Goal: Task Accomplishment & Management: Complete application form

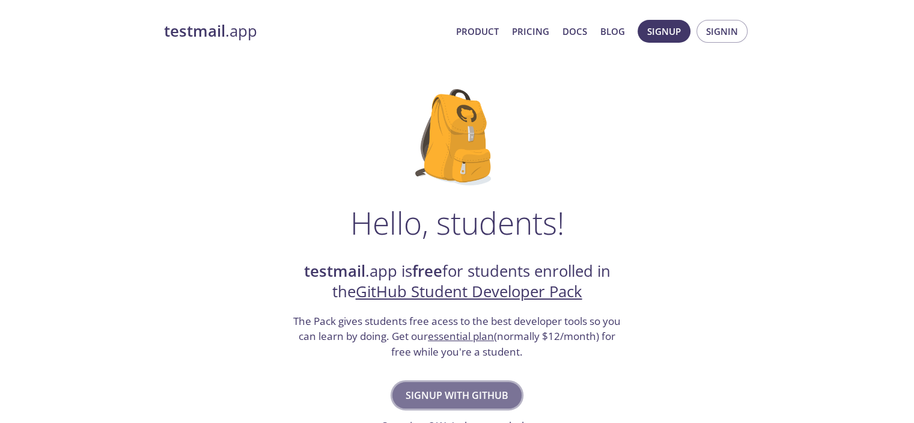
click at [421, 387] on span "Signup with GitHub" at bounding box center [457, 395] width 103 height 17
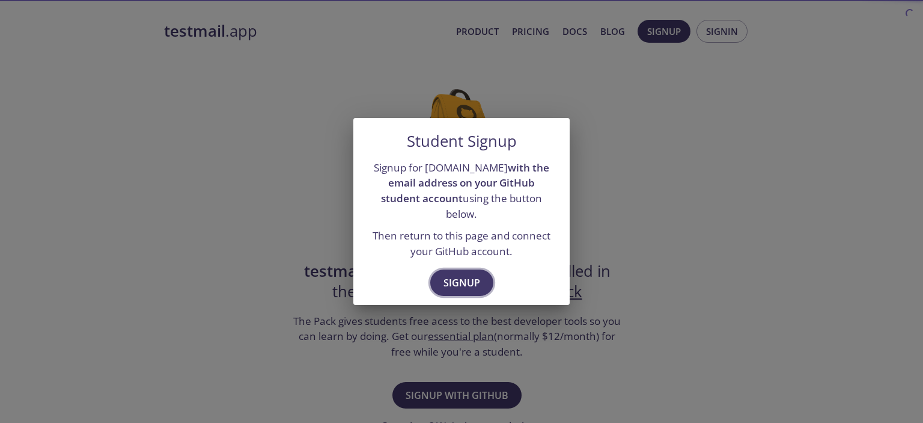
click at [459, 274] on span "Signup" at bounding box center [462, 282] width 37 height 17
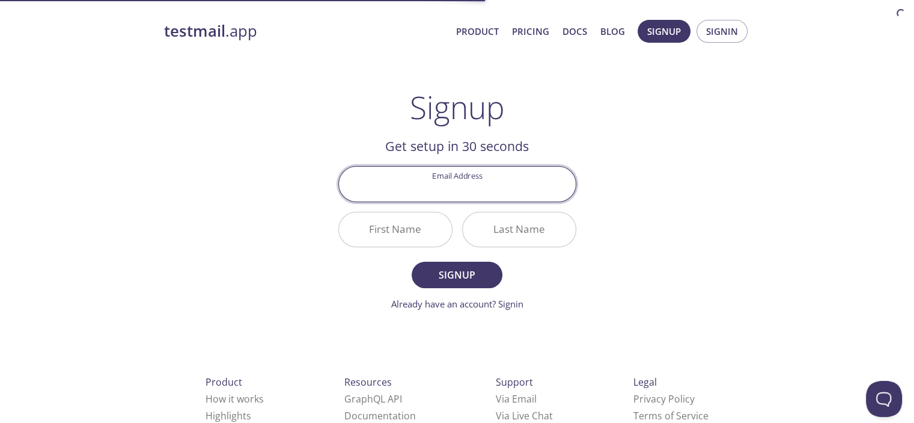
click at [470, 188] on input "Email Address" at bounding box center [457, 184] width 237 height 34
click at [287, 152] on div "testmail .app Product Pricing Docs Blog Signup Signin Signup Get setup in 30 se…" at bounding box center [458, 288] width 616 height 552
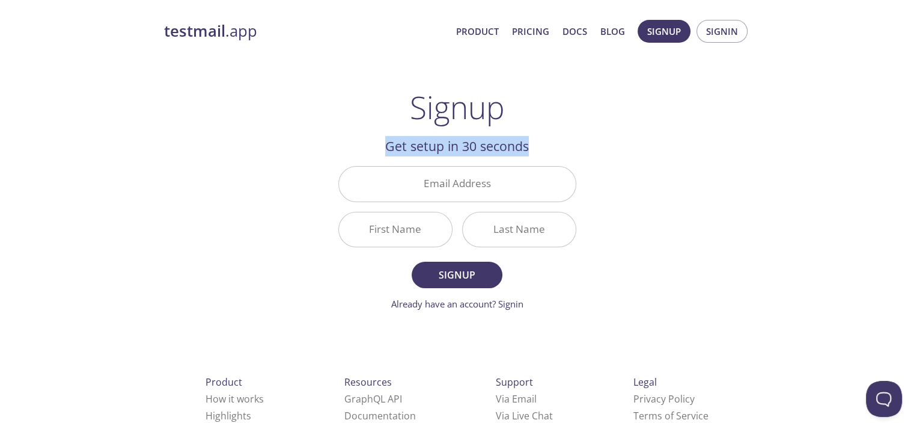
drag, startPoint x: 384, startPoint y: 150, endPoint x: 554, endPoint y: 148, distance: 170.7
click at [554, 148] on h2 "Get setup in 30 seconds" at bounding box center [457, 146] width 238 height 20
click at [625, 141] on div "testmail .app Product Pricing Docs Blog Signup Signin Signup Get setup in 30 se…" at bounding box center [458, 288] width 616 height 552
click at [496, 177] on input "Email Address" at bounding box center [457, 184] width 237 height 34
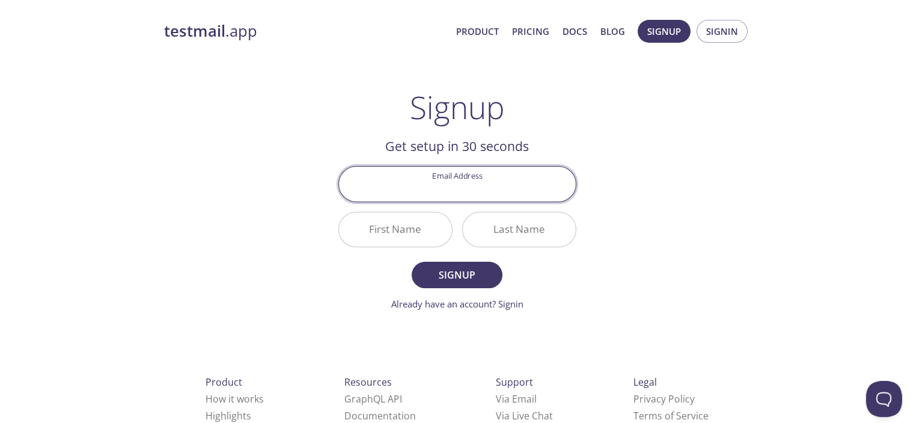
type input "ش"
type input "a"
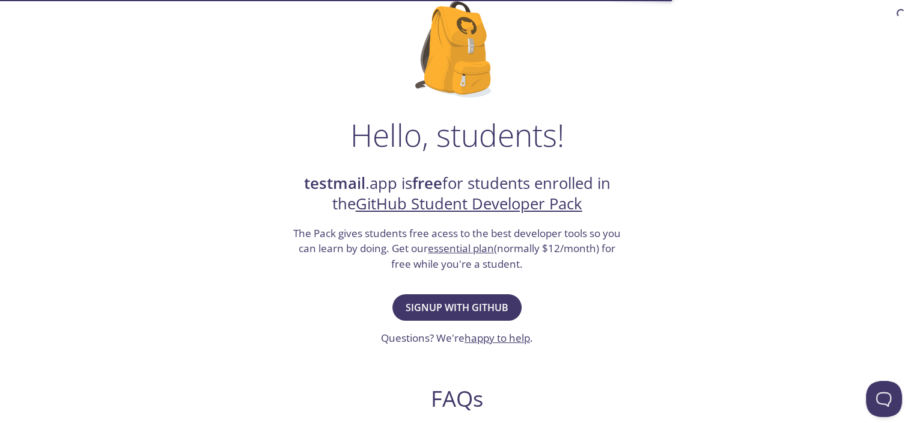
scroll to position [89, 0]
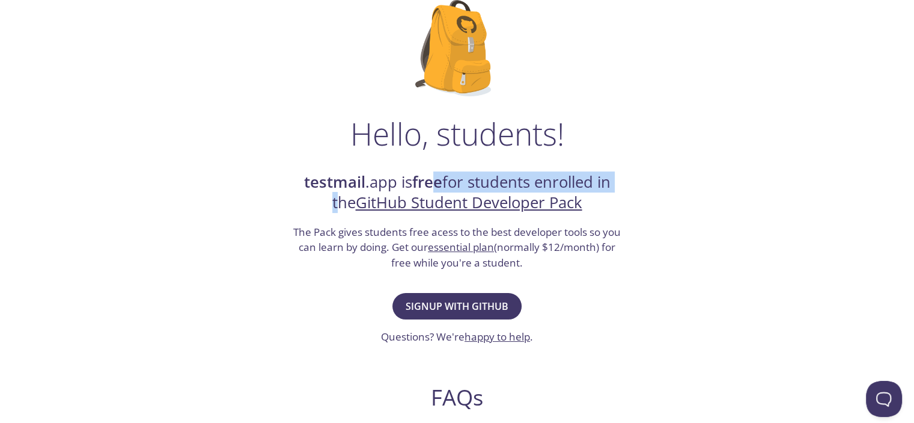
drag, startPoint x: 462, startPoint y: 187, endPoint x: 293, endPoint y: 203, distance: 169.1
click at [293, 203] on h2 "testmail .app is free for students enrolled in the GitHub Student Developer Pack" at bounding box center [457, 192] width 331 height 41
click at [197, 203] on div "Hello, students! testmail .app is free for students enrolled in the GitHub Stud…" at bounding box center [457, 348] width 587 height 734
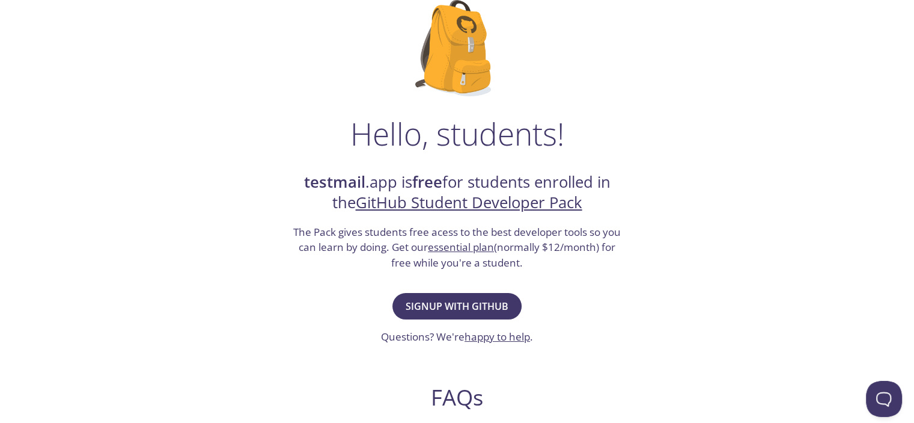
drag, startPoint x: 301, startPoint y: 230, endPoint x: 486, endPoint y: 231, distance: 185.2
click at [503, 231] on h3 "The Pack gives students free acess to the best developer tools so you can learn…" at bounding box center [457, 247] width 331 height 46
click at [390, 242] on h3 "The Pack gives students free acess to the best developer tools so you can learn…" at bounding box center [457, 247] width 331 height 46
drag, startPoint x: 289, startPoint y: 231, endPoint x: 555, endPoint y: 264, distance: 268.9
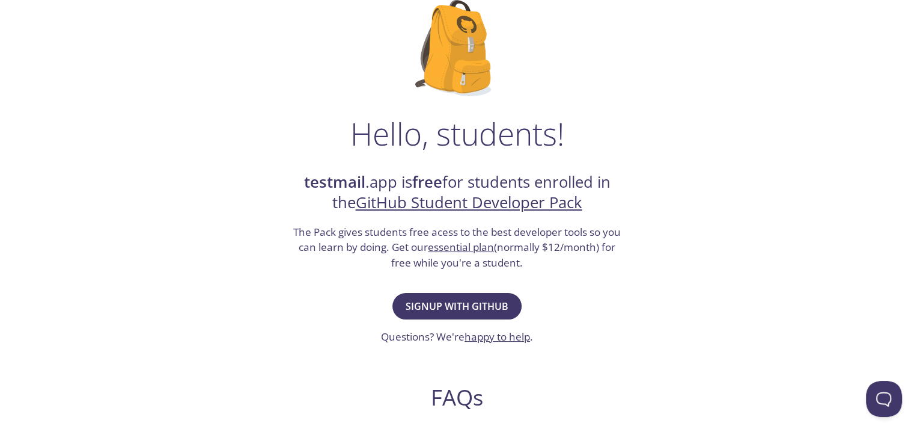
click at [555, 264] on div "Hello, students! testmail .app is free for students enrolled in the GitHub Stud…" at bounding box center [457, 348] width 587 height 734
click at [569, 274] on div "Hello, students! testmail .app is free for students enrolled in the GitHub Stud…" at bounding box center [457, 348] width 587 height 734
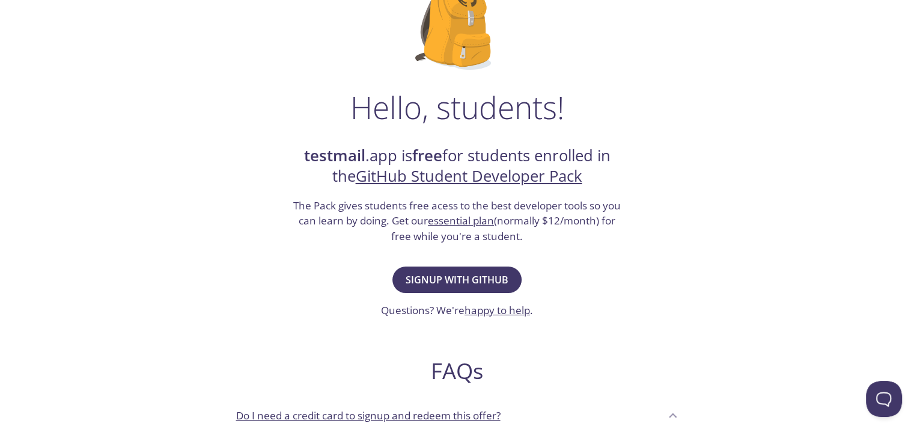
scroll to position [96, 0]
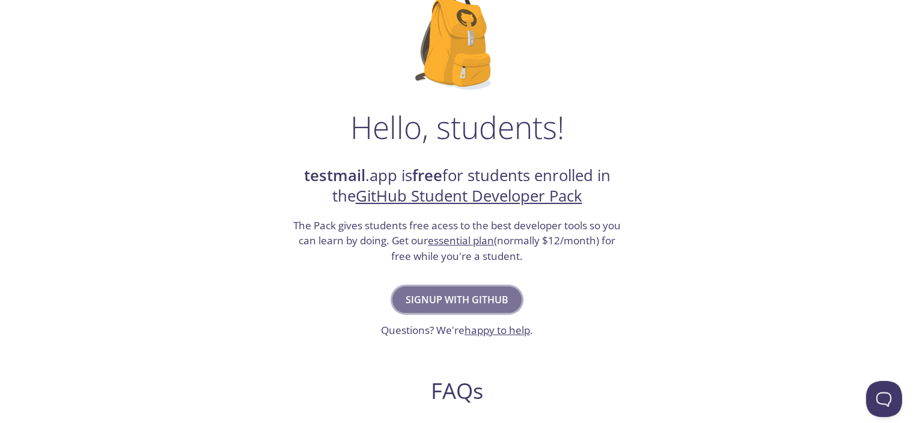
click at [472, 300] on span "Signup with GitHub" at bounding box center [457, 299] width 103 height 17
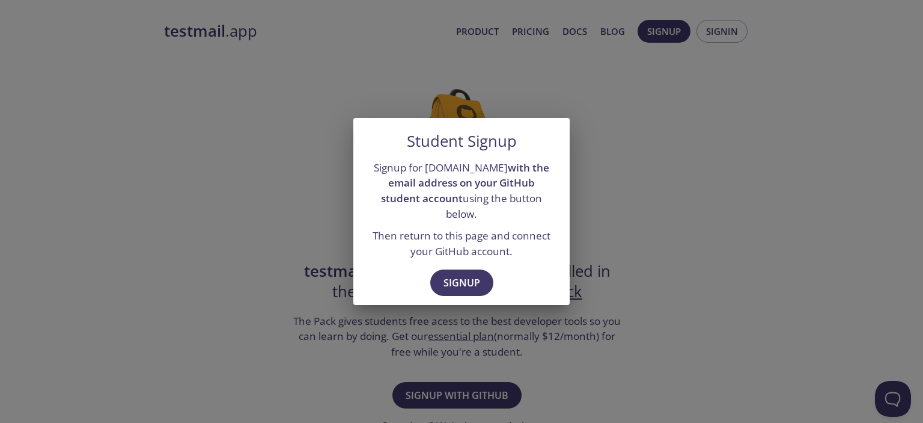
click at [455, 202] on p "Signup for [DOMAIN_NAME] with the email address on your GitHub student account …" at bounding box center [462, 191] width 188 height 62
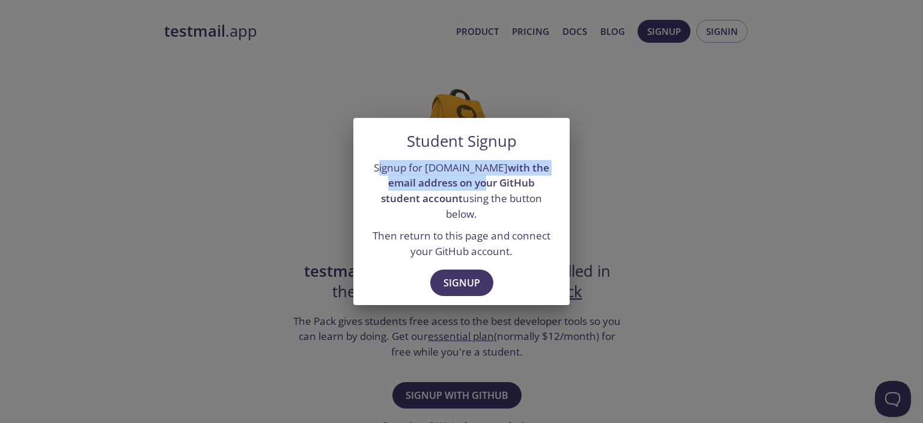
drag, startPoint x: 375, startPoint y: 175, endPoint x: 454, endPoint y: 185, distance: 79.4
click at [454, 190] on p "Signup for [DOMAIN_NAME] with the email address on your GitHub student account …" at bounding box center [462, 191] width 188 height 62
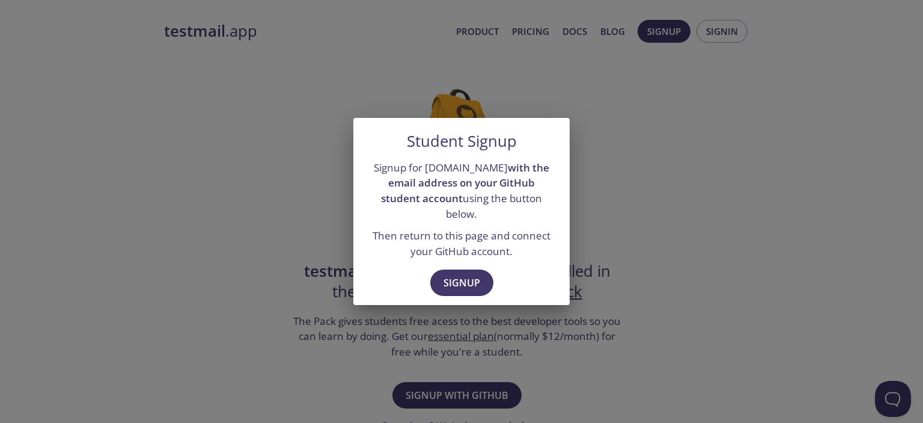
click at [418, 205] on strong "with the email address on your GitHub student account" at bounding box center [465, 183] width 168 height 44
click at [462, 274] on span "Signup" at bounding box center [462, 282] width 37 height 17
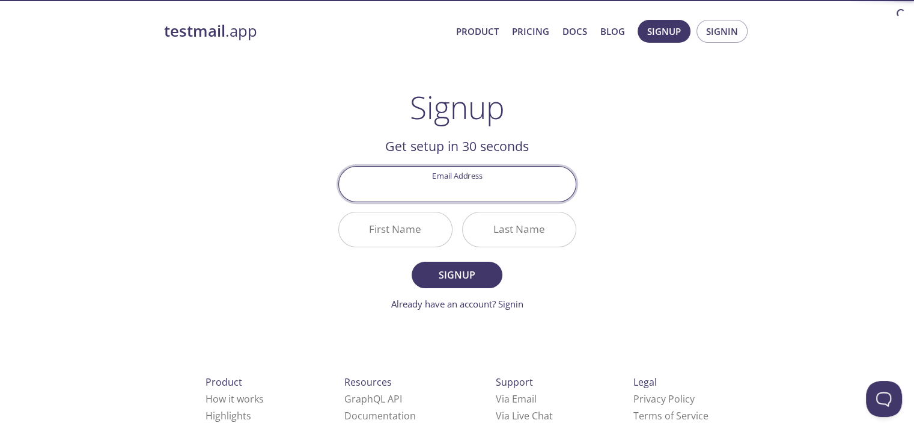
click at [463, 193] on input "Email Address" at bounding box center [457, 184] width 237 height 34
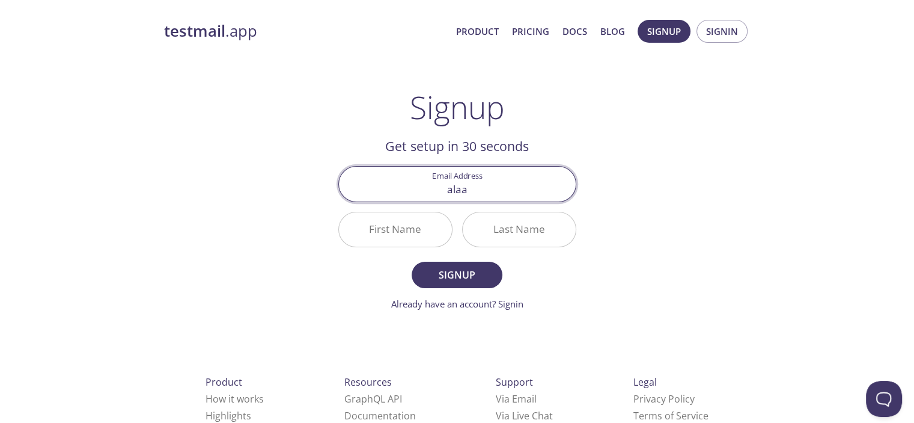
type input "[EMAIL_ADDRESS][DOMAIN_NAME]"
click at [400, 233] on input "First Name" at bounding box center [395, 229] width 113 height 34
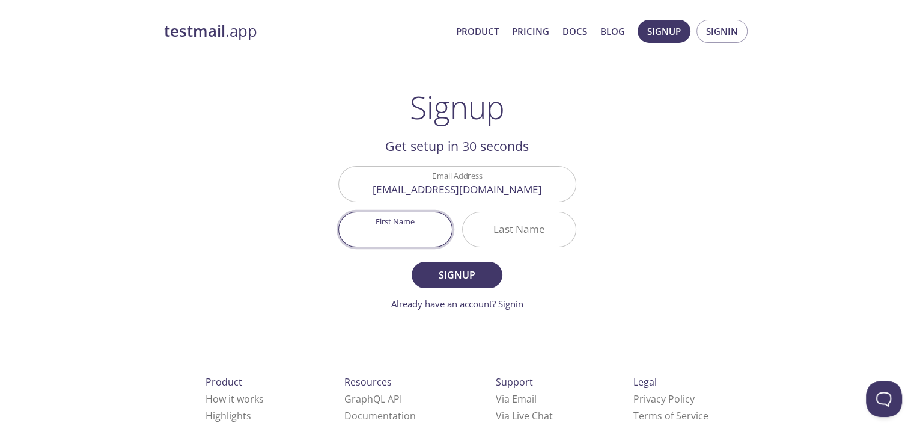
type input "A"
type input "Alaa"
click at [509, 225] on input "Last Name" at bounding box center [519, 229] width 113 height 34
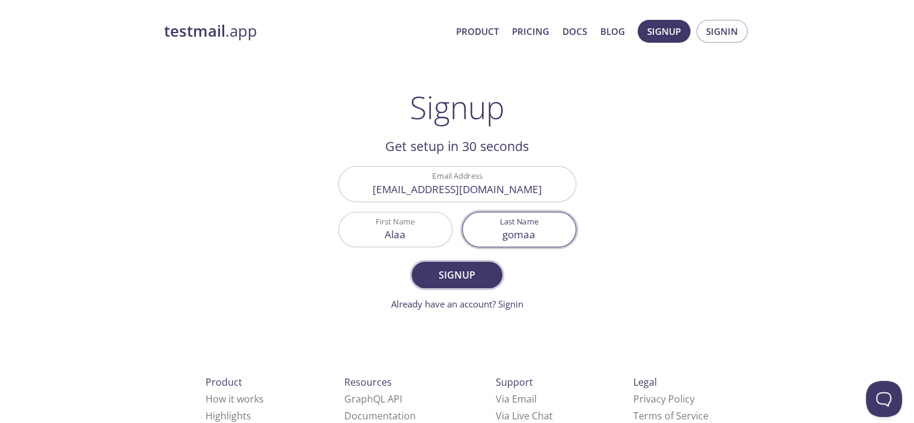
type input "gomaa"
click at [435, 268] on span "Signup" at bounding box center [457, 274] width 64 height 17
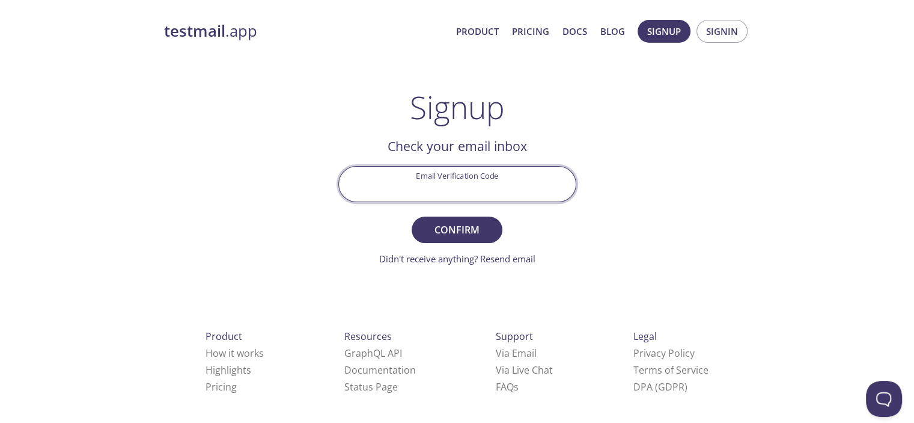
click at [467, 186] on input "Email Verification Code" at bounding box center [457, 184] width 237 height 34
drag, startPoint x: 327, startPoint y: 147, endPoint x: 334, endPoint y: 145, distance: 7.6
click at [326, 146] on main "Signup Get setup in 30 seconds Email Address [EMAIL_ADDRESS][DOMAIN_NAME] First…" at bounding box center [457, 177] width 267 height 176
click at [404, 192] on input "Email Verification Code" at bounding box center [457, 184] width 237 height 34
paste input "X1NDYHS"
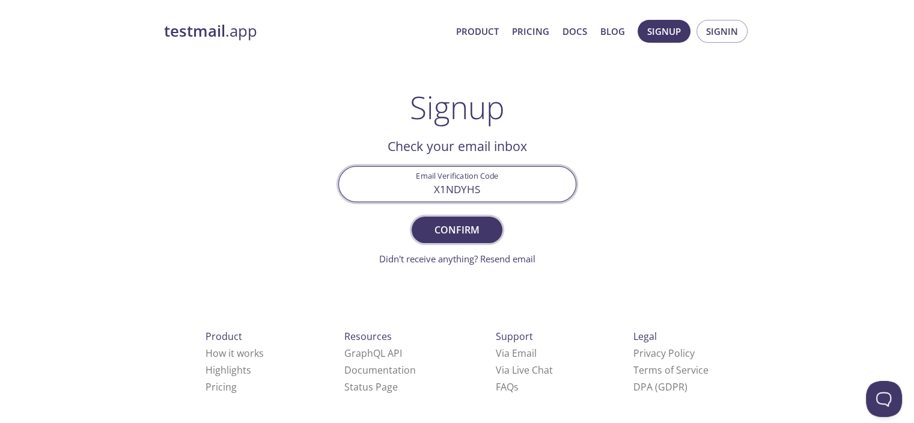
type input "X1NDYHS"
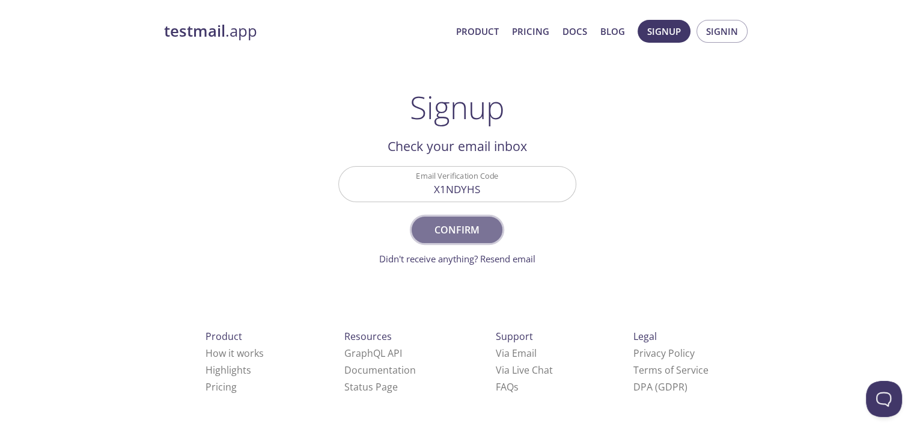
click at [484, 222] on span "Confirm" at bounding box center [457, 229] width 64 height 17
